Goal: Communication & Community: Answer question/provide support

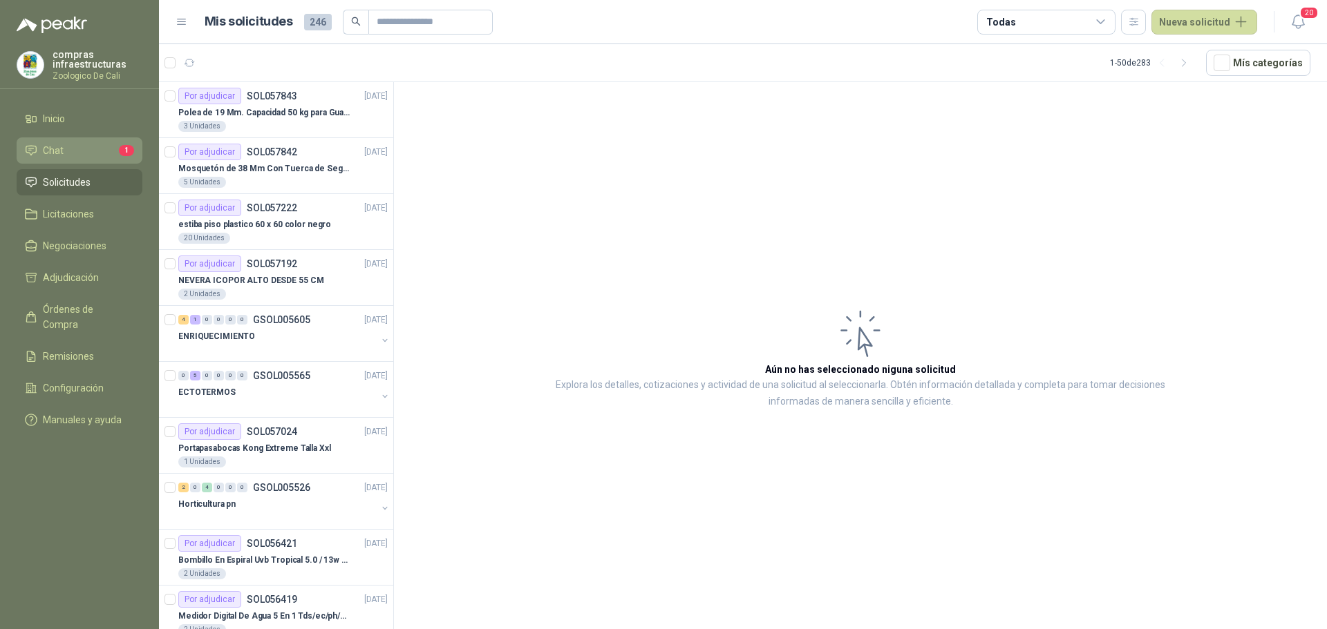
click at [91, 155] on li "Chat 1" at bounding box center [79, 150] width 109 height 15
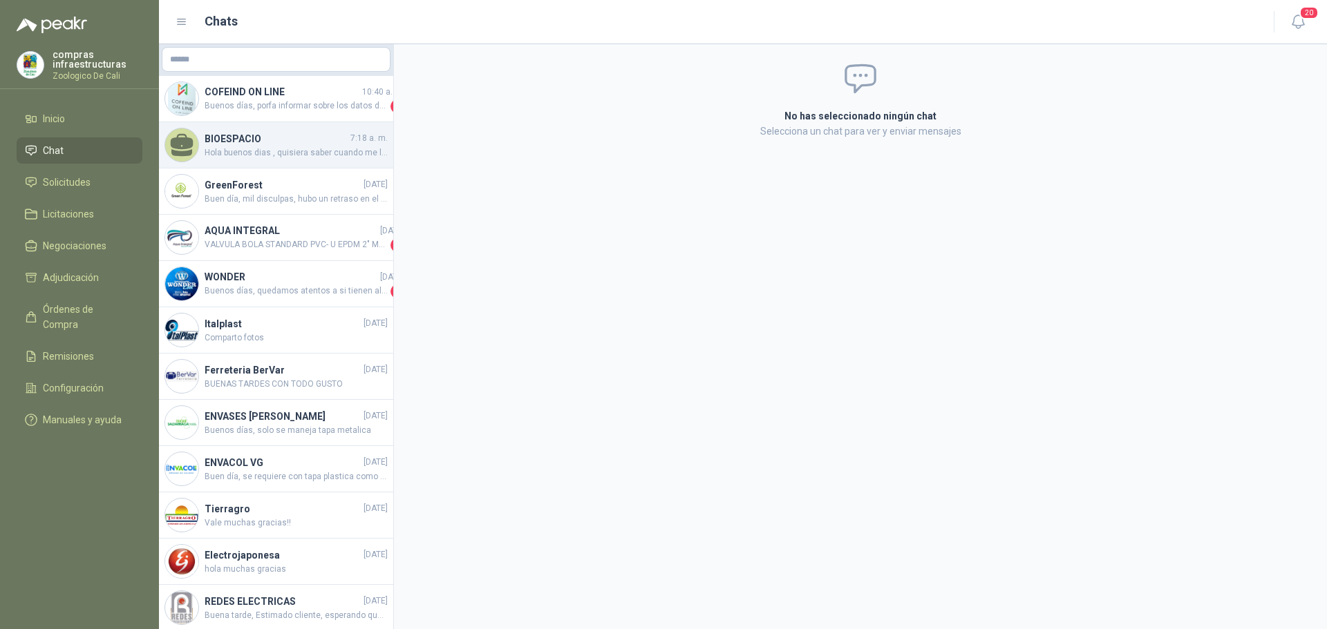
click at [289, 146] on span "Hola buenos dias , quisiera saber cuando me llegan los insumos" at bounding box center [296, 152] width 183 height 13
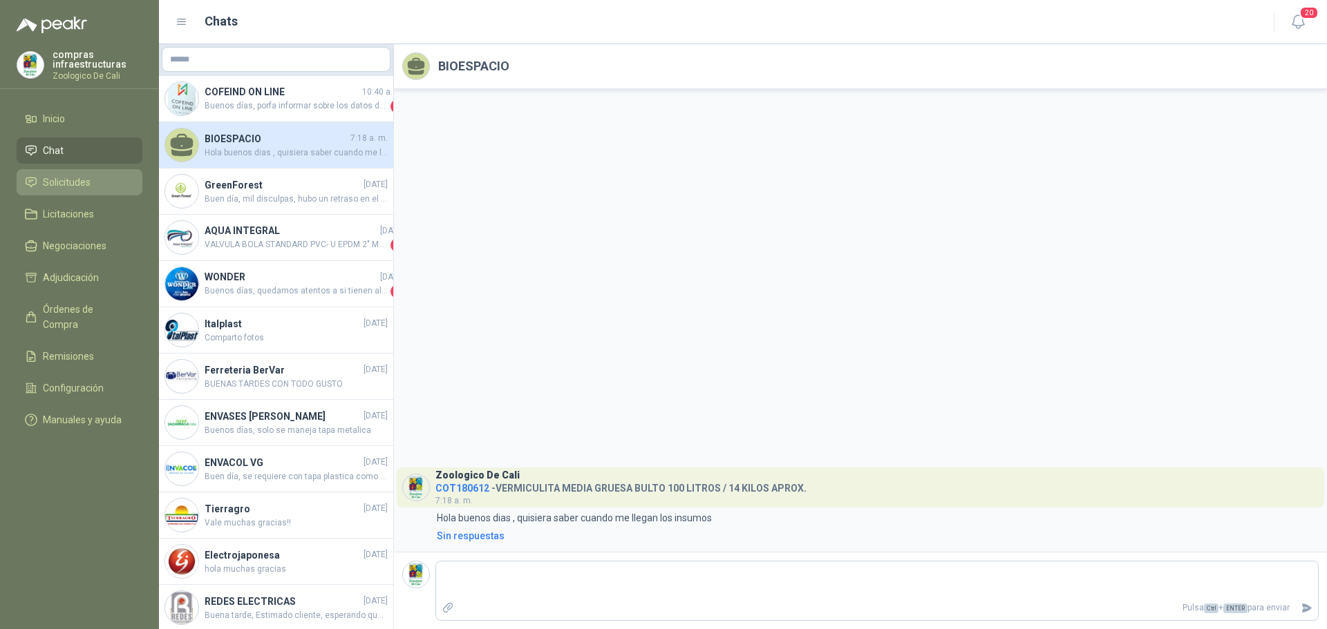
click at [95, 185] on li "Solicitudes" at bounding box center [79, 182] width 109 height 15
